Goal: Information Seeking & Learning: Check status

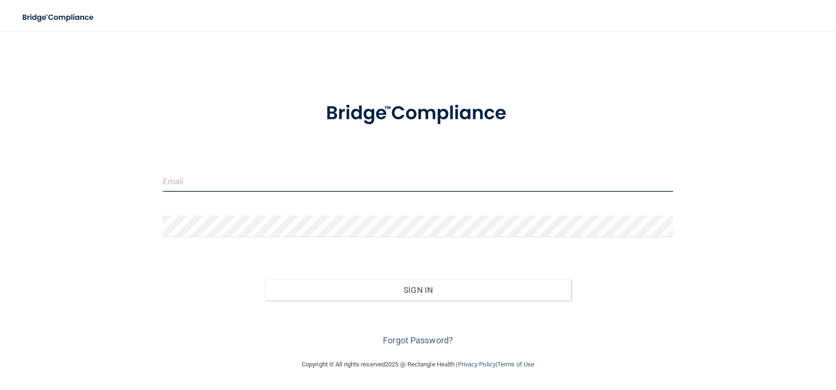
click at [612, 174] on input "email" at bounding box center [418, 181] width 510 height 22
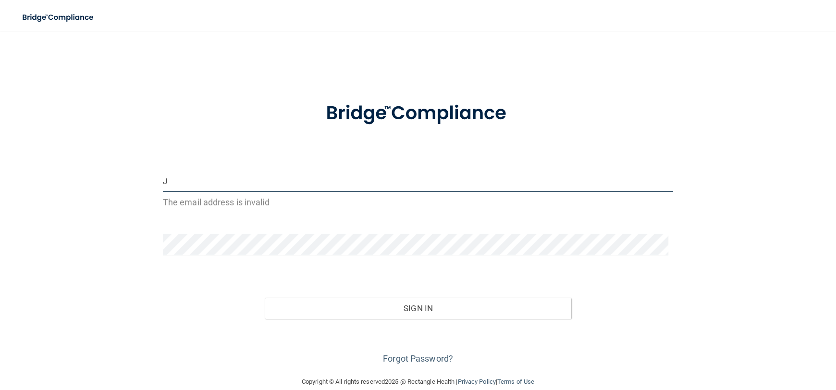
type input "[EMAIL_ADDRESS][DOMAIN_NAME]"
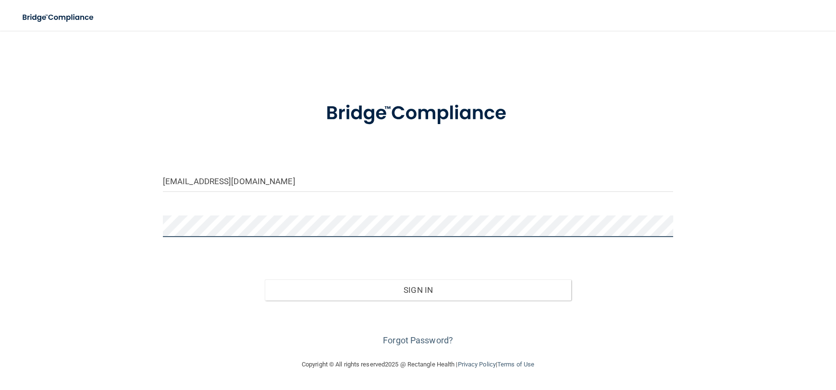
click at [265, 279] on button "Sign In" at bounding box center [418, 289] width 306 height 21
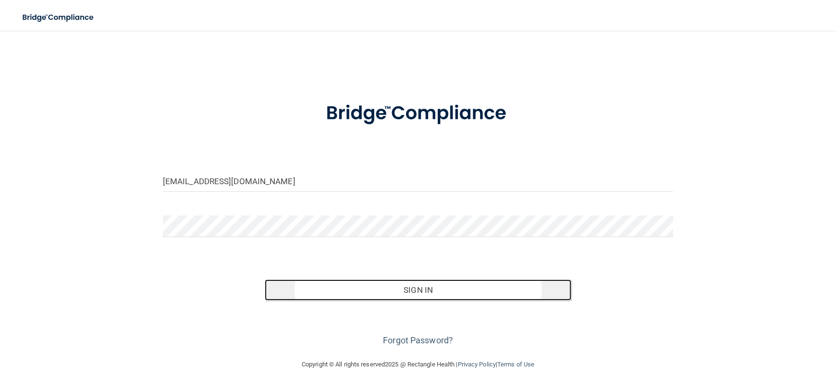
click at [387, 292] on button "Sign In" at bounding box center [418, 289] width 306 height 21
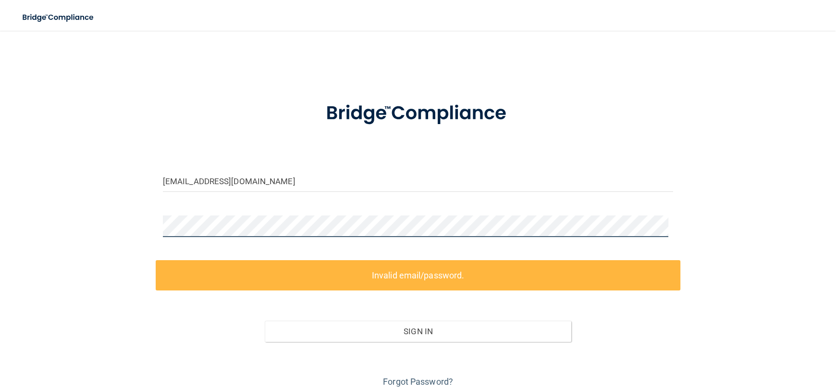
click at [69, 228] on div "[EMAIL_ADDRESS][DOMAIN_NAME] Invalid email/password. You don't have permission …" at bounding box center [418, 214] width 798 height 349
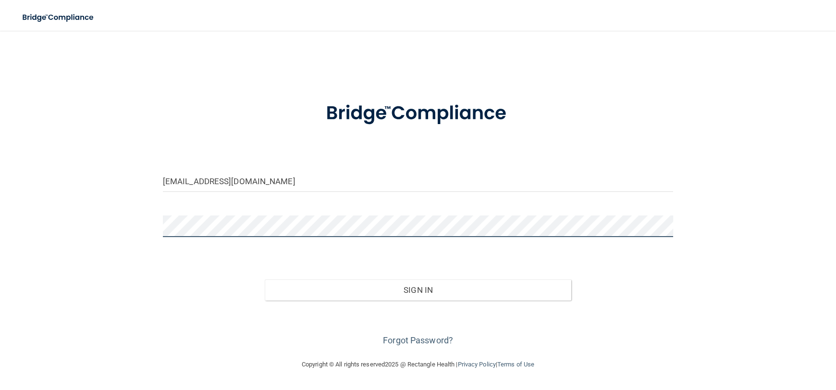
click at [265, 279] on button "Sign In" at bounding box center [418, 289] width 306 height 21
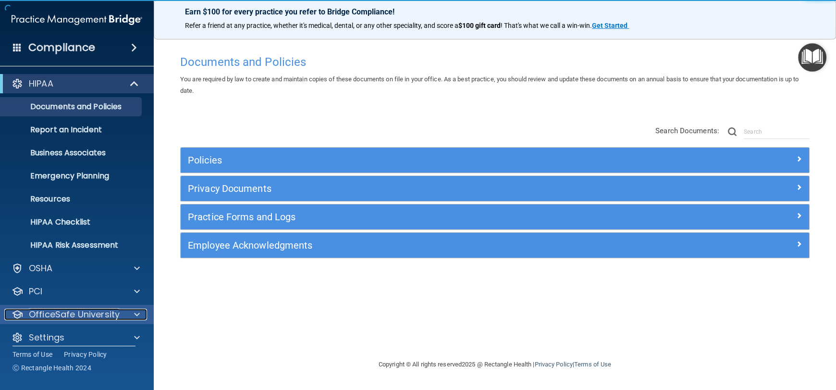
click at [135, 312] on span at bounding box center [137, 314] width 6 height 12
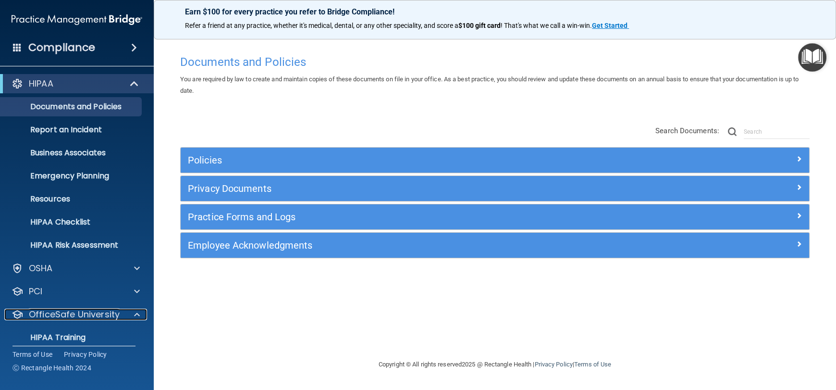
scroll to position [78, 0]
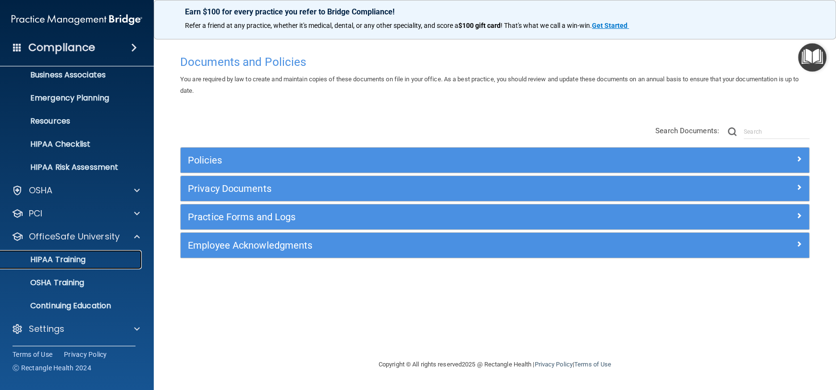
click at [55, 258] on p "HIPAA Training" at bounding box center [45, 260] width 79 height 10
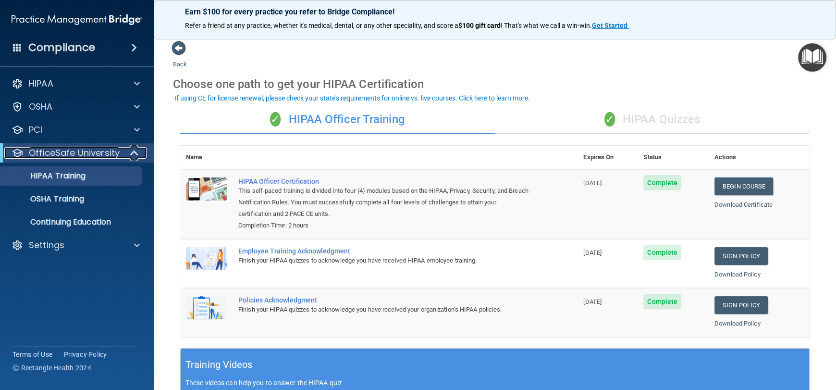
click at [133, 154] on span at bounding box center [135, 153] width 8 height 12
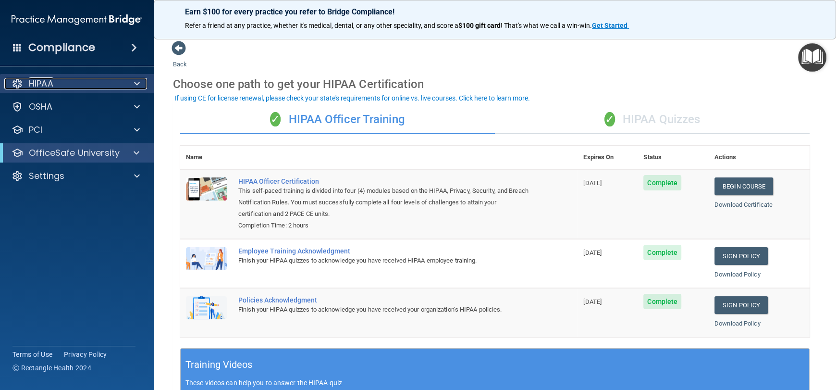
click at [139, 80] on span at bounding box center [137, 84] width 6 height 12
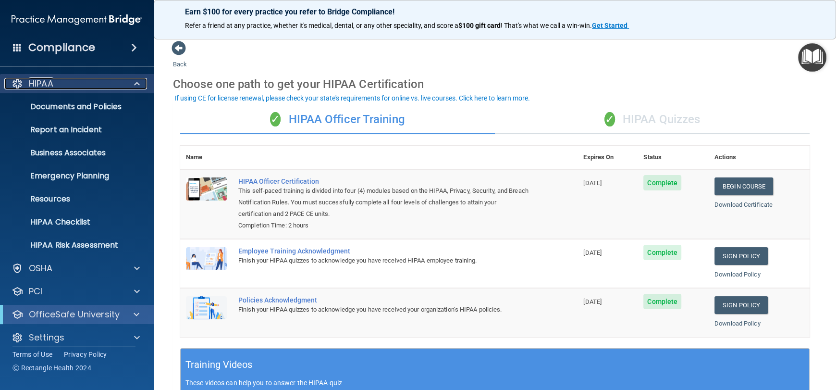
click at [139, 80] on span at bounding box center [137, 84] width 6 height 12
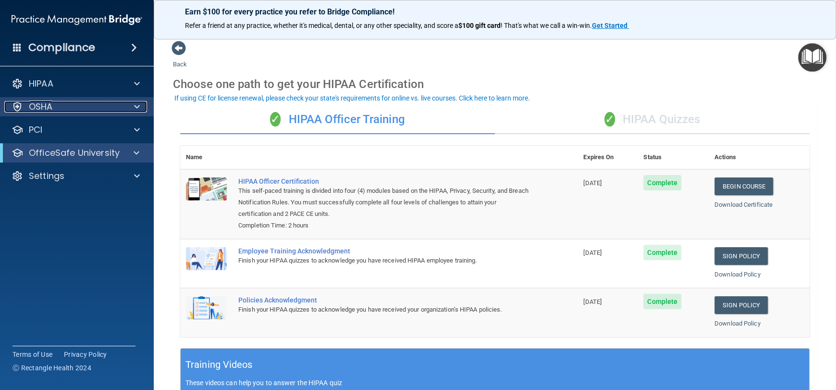
click at [124, 105] on div at bounding box center [135, 107] width 24 height 12
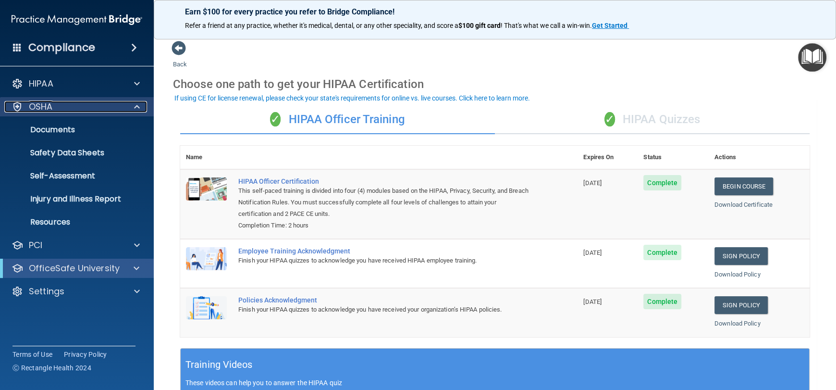
click at [139, 105] on span at bounding box center [137, 107] width 6 height 12
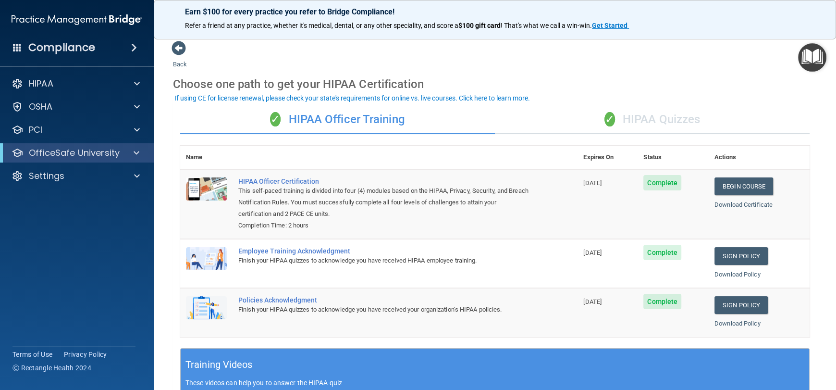
click at [132, 255] on accordion "HIPAA Documents and Policies Report an Incident Business Associates Emergency P…" at bounding box center [77, 167] width 154 height 195
click at [131, 87] on div at bounding box center [135, 84] width 24 height 12
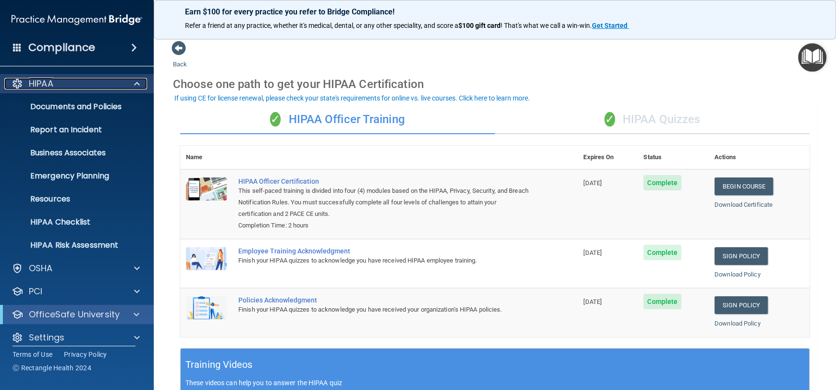
click at [131, 87] on div at bounding box center [135, 84] width 24 height 12
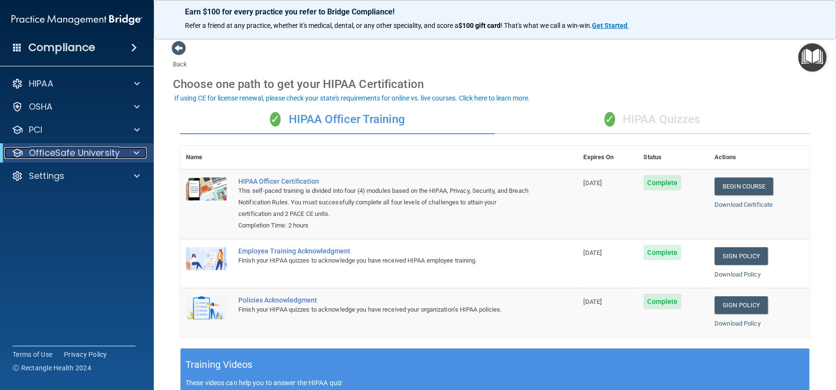
click at [139, 153] on span at bounding box center [137, 153] width 6 height 12
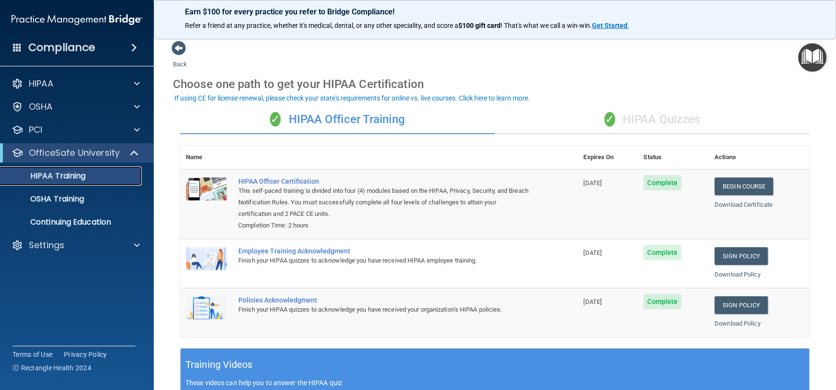
click at [68, 175] on p "HIPAA Training" at bounding box center [45, 176] width 79 height 10
click at [73, 203] on p "OSHA Training" at bounding box center [45, 199] width 78 height 10
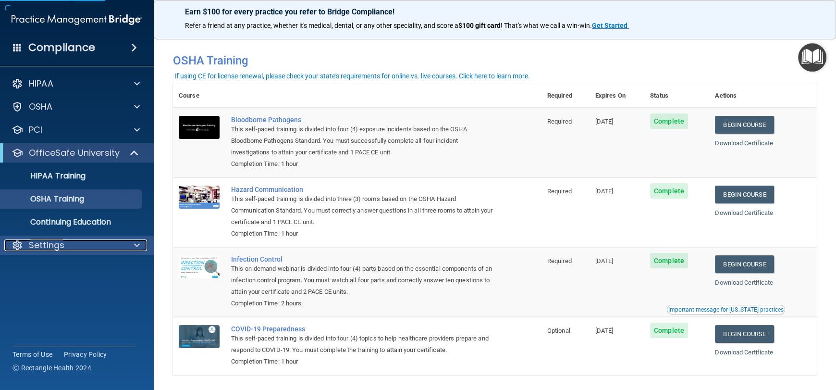
click at [98, 247] on div "Settings" at bounding box center [63, 245] width 119 height 12
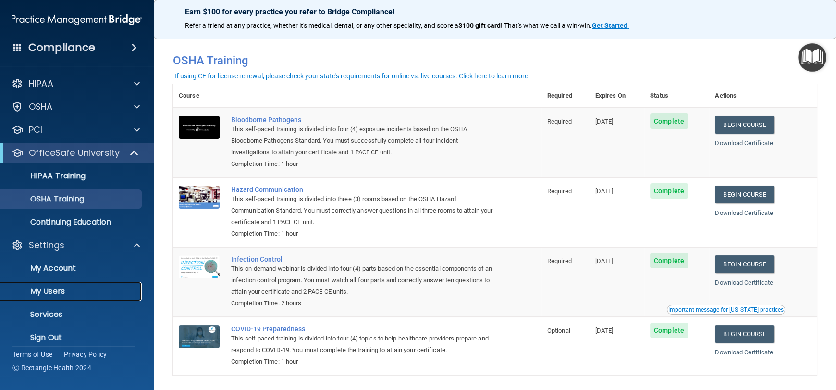
click at [55, 289] on p "My Users" at bounding box center [71, 291] width 131 height 10
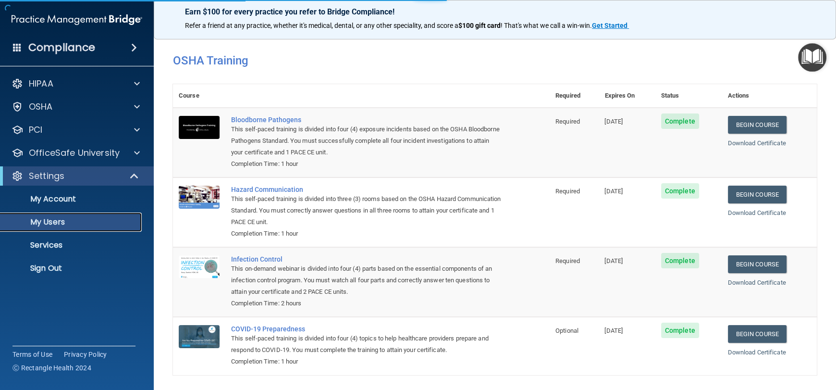
select select "20"
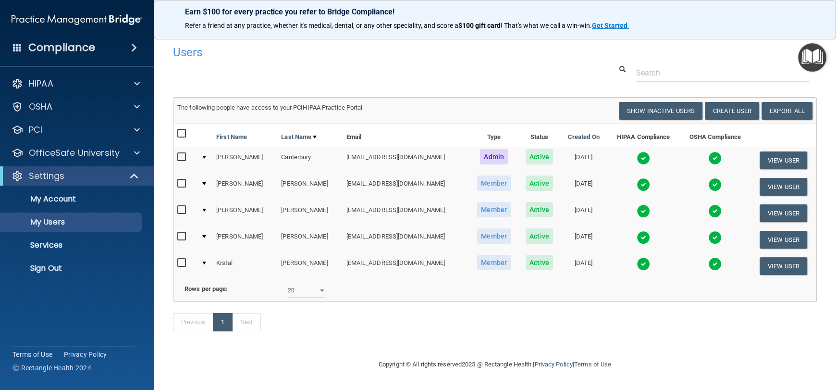
click at [637, 210] on img at bounding box center [643, 210] width 13 height 13
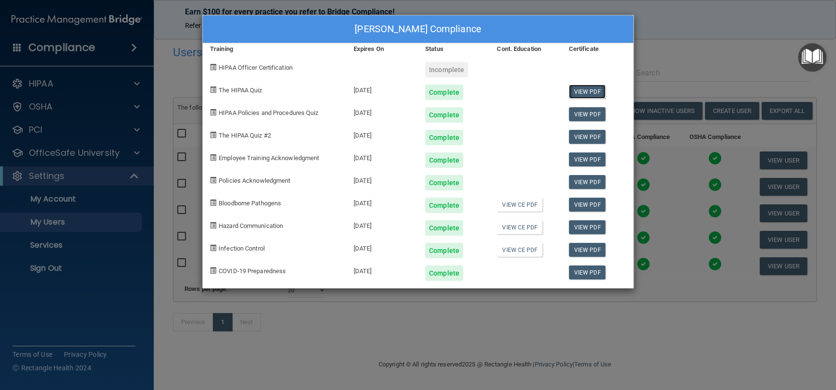
click at [584, 92] on link "View PDF" at bounding box center [587, 92] width 37 height 14
click at [589, 111] on link "View PDF" at bounding box center [587, 114] width 37 height 14
click at [581, 136] on link "View PDF" at bounding box center [587, 137] width 37 height 14
click at [588, 158] on link "View PDF" at bounding box center [587, 159] width 37 height 14
click at [587, 201] on link "View PDF" at bounding box center [587, 204] width 37 height 14
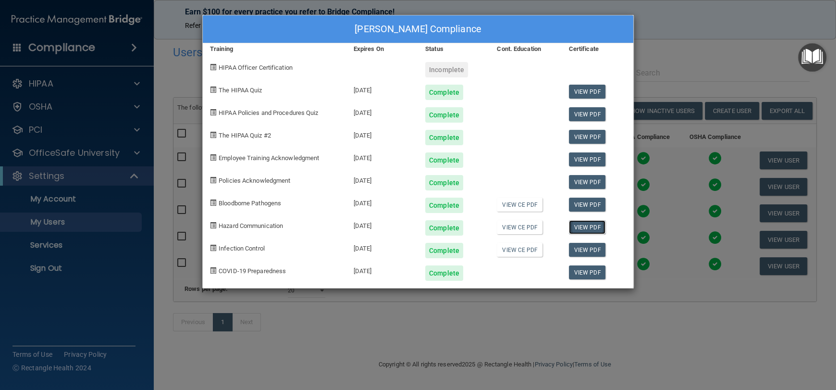
click at [590, 226] on link "View PDF" at bounding box center [587, 227] width 37 height 14
click at [583, 251] on link "View PDF" at bounding box center [587, 250] width 37 height 14
click at [582, 267] on link "View PDF" at bounding box center [587, 272] width 37 height 14
click at [674, 46] on div "[PERSON_NAME] Compliance Training Expires On Status Cont. Education Certificate…" at bounding box center [418, 195] width 836 height 390
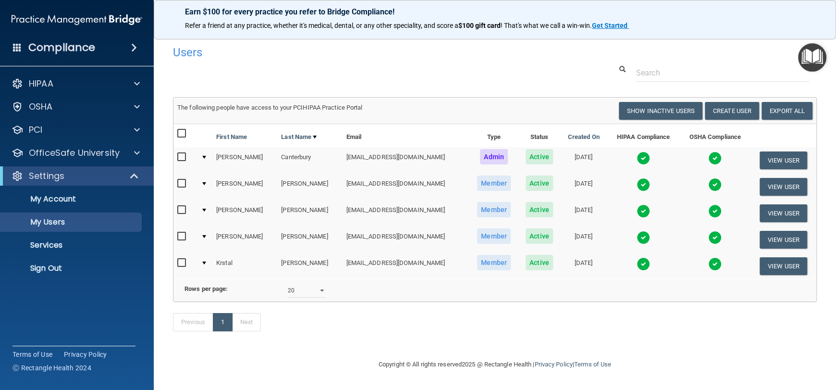
click at [708, 213] on img at bounding box center [714, 210] width 13 height 13
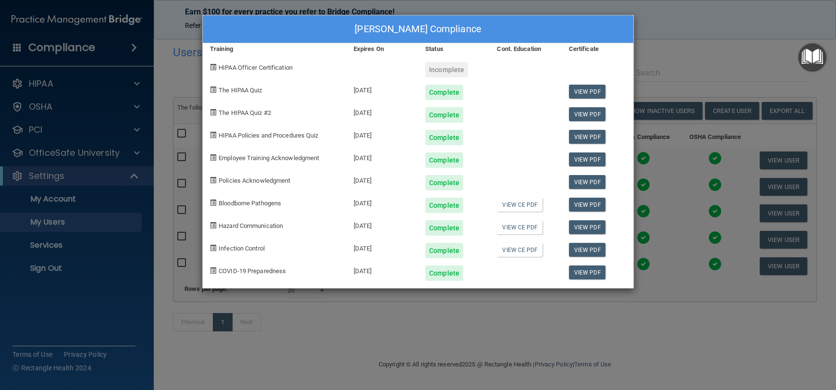
click at [679, 62] on div "[PERSON_NAME] Compliance Training Expires On Status Cont. Education Certificate…" at bounding box center [418, 195] width 836 height 390
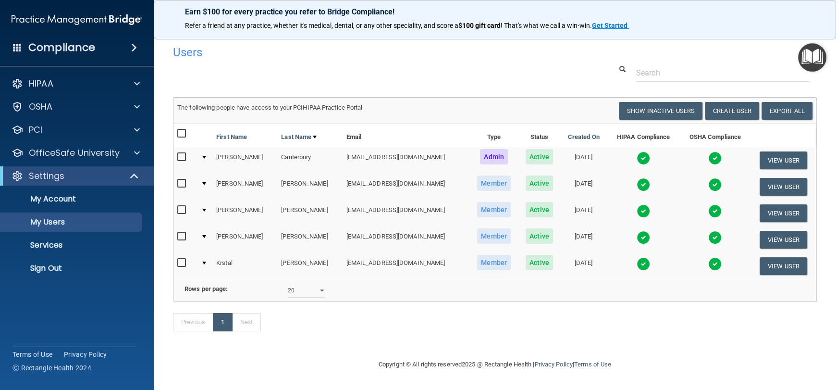
click at [637, 212] on img at bounding box center [643, 210] width 13 height 13
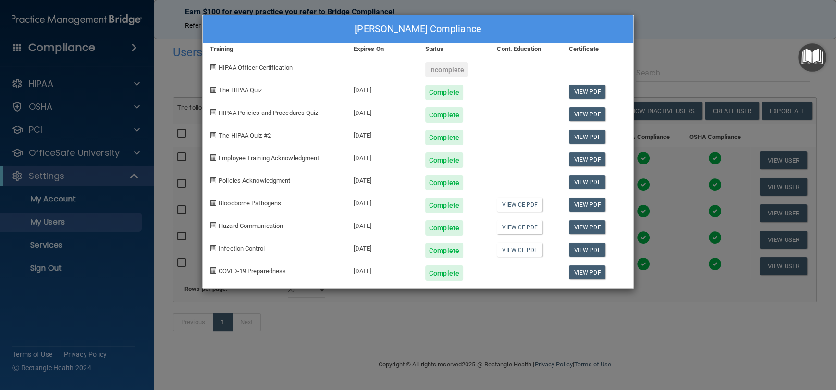
click at [731, 67] on div "[PERSON_NAME] Compliance Training Expires On Status Cont. Education Certificate…" at bounding box center [418, 195] width 836 height 390
